Goal: Check status: Check status

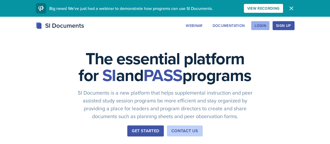
click at [269, 28] on button "Login" at bounding box center [260, 25] width 18 height 9
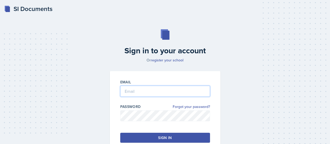
click at [201, 93] on input "email" at bounding box center [165, 90] width 90 height 11
click at [123, 93] on input "[EMAIL_ADDRESS][DOMAIN_NAME]" at bounding box center [165, 90] width 90 height 11
type input "[EMAIL_ADDRESS][DOMAIN_NAME]"
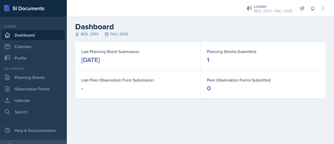
click at [100, 59] on div "[DATE]" at bounding box center [90, 60] width 18 height 8
drag, startPoint x: 124, startPoint y: 59, endPoint x: 127, endPoint y: 57, distance: 2.9
click at [100, 59] on div "[DATE]" at bounding box center [90, 60] width 18 height 8
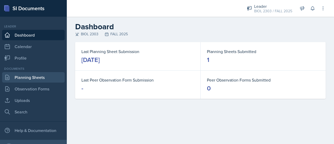
click at [30, 79] on link "Planning Sheets" at bounding box center [33, 77] width 63 height 10
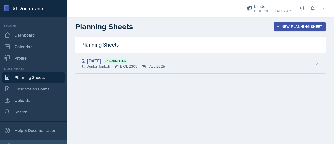
click at [111, 63] on div "[DATE] Submitted" at bounding box center [122, 60] width 83 height 7
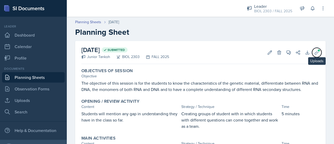
click at [314, 51] on icon at bounding box center [316, 52] width 5 height 5
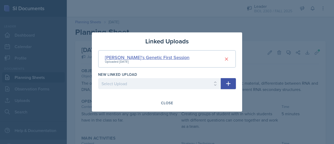
click at [148, 58] on div "[PERSON_NAME]'s Genetic First Session" at bounding box center [147, 57] width 84 height 7
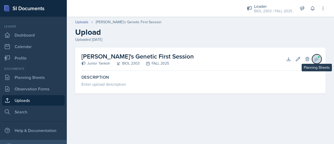
click at [319, 57] on span at bounding box center [318, 56] width 3 height 3
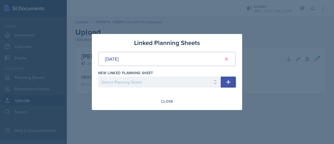
click at [154, 115] on div at bounding box center [167, 72] width 334 height 144
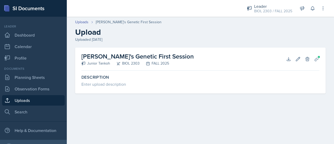
click at [32, 100] on link "Uploads" at bounding box center [33, 100] width 63 height 10
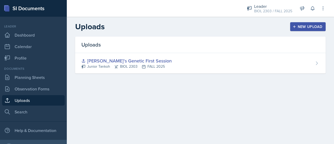
click at [33, 100] on link "Uploads" at bounding box center [33, 100] width 63 height 10
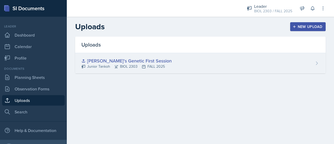
click at [116, 60] on div "[PERSON_NAME]'s Genetic First Session" at bounding box center [126, 60] width 90 height 7
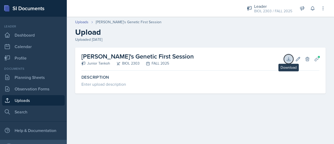
click at [287, 57] on icon at bounding box center [288, 58] width 5 height 5
